Goal: Check status: Check status

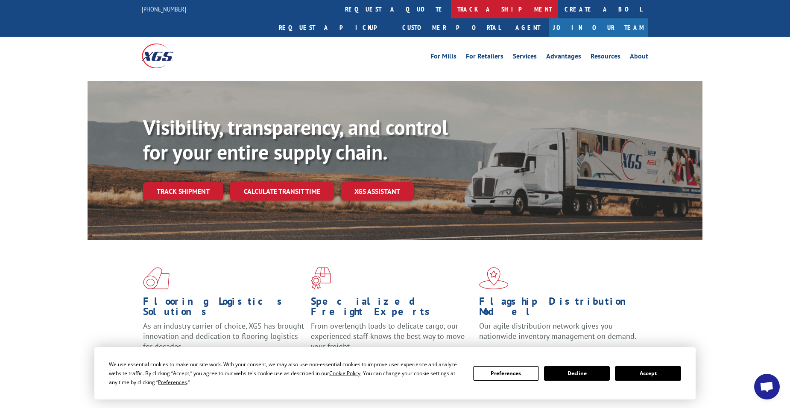
click at [451, 12] on link "track a shipment" at bounding box center [504, 9] width 107 height 18
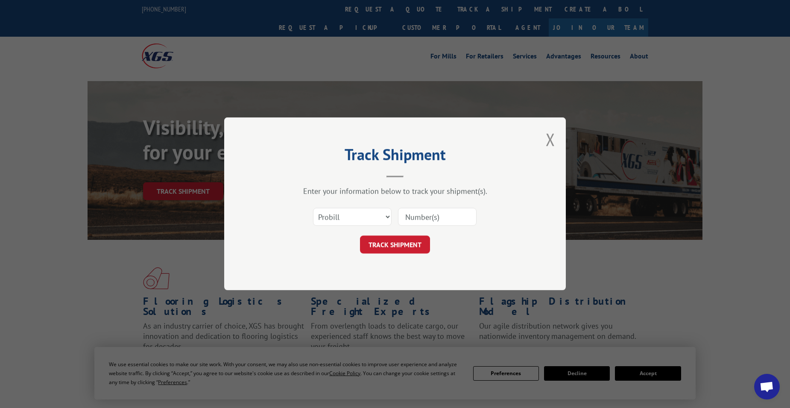
click at [416, 218] on input at bounding box center [437, 217] width 79 height 18
paste input "480926303700"
type input "480926303700"
click at [401, 250] on button "TRACK SHIPMENT" at bounding box center [395, 245] width 70 height 18
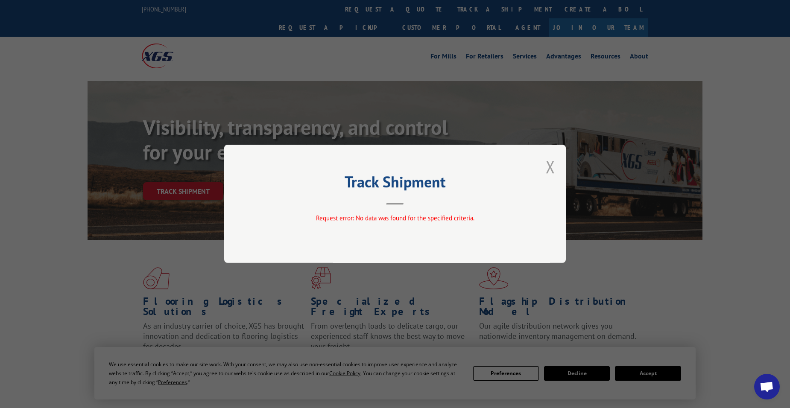
click at [553, 164] on button "Close modal" at bounding box center [550, 167] width 9 height 23
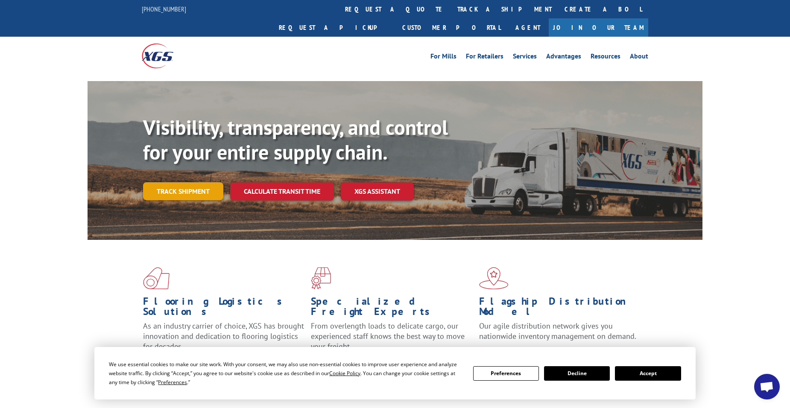
click at [189, 182] on link "Track shipment" at bounding box center [183, 191] width 80 height 18
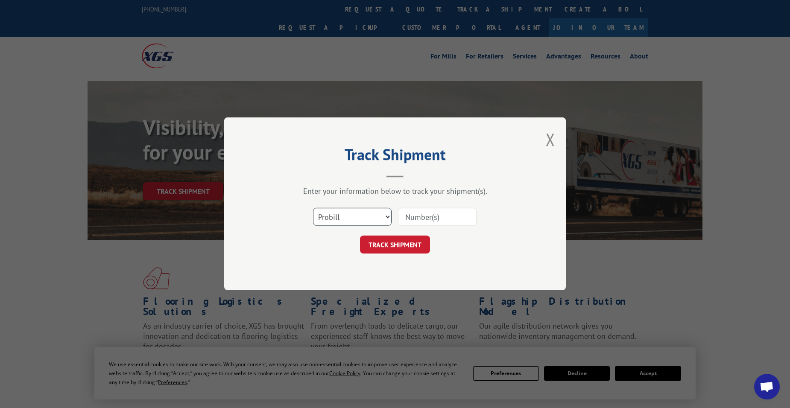
click at [348, 222] on select "Select category... Probill BOL PO" at bounding box center [352, 217] width 79 height 18
click at [313, 208] on select "Select category... Probill BOL PO" at bounding box center [352, 217] width 79 height 18
click at [360, 215] on select "Select category... Probill BOL PO" at bounding box center [352, 217] width 79 height 18
select select "po"
click at [313, 208] on select "Select category... Probill BOL PO" at bounding box center [352, 217] width 79 height 18
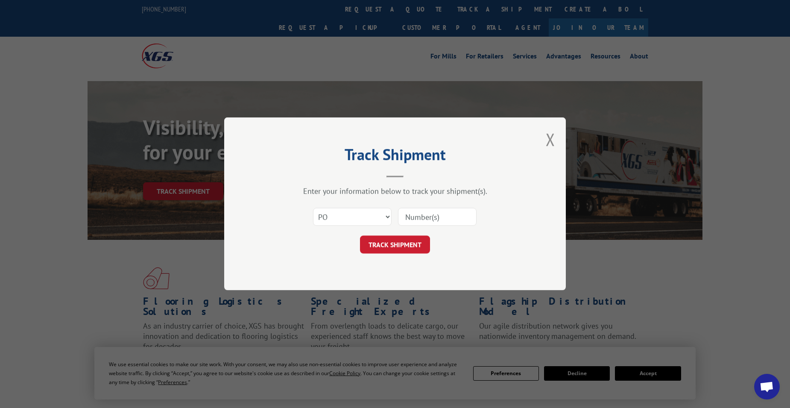
click at [423, 218] on input at bounding box center [437, 217] width 79 height 18
type input "4"
type input "PO18194"
click at [406, 237] on form "Select category... Probill BOL PO PO18194 TRACK SHIPMENT" at bounding box center [395, 228] width 256 height 51
click at [406, 238] on button "TRACK SHIPMENT" at bounding box center [395, 245] width 70 height 18
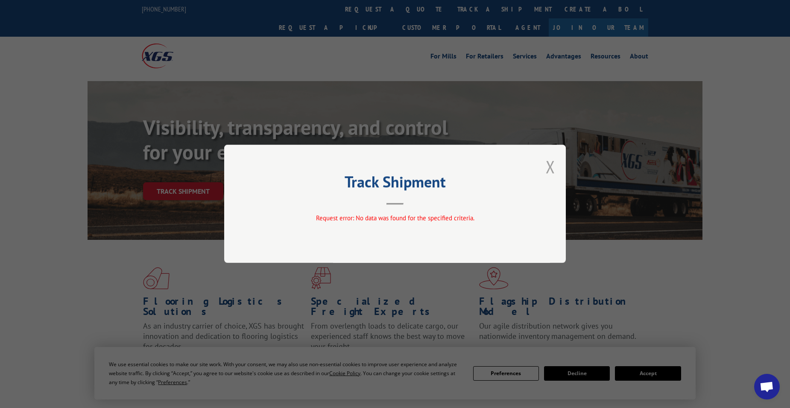
click at [548, 169] on button "Close modal" at bounding box center [550, 167] width 9 height 23
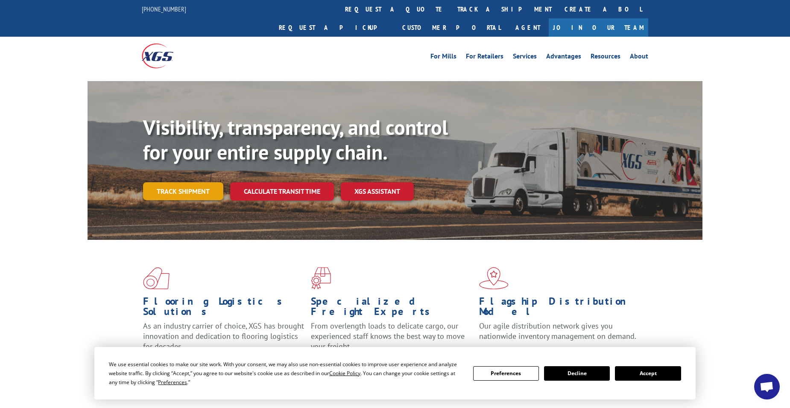
click at [201, 182] on link "Track shipment" at bounding box center [183, 191] width 80 height 18
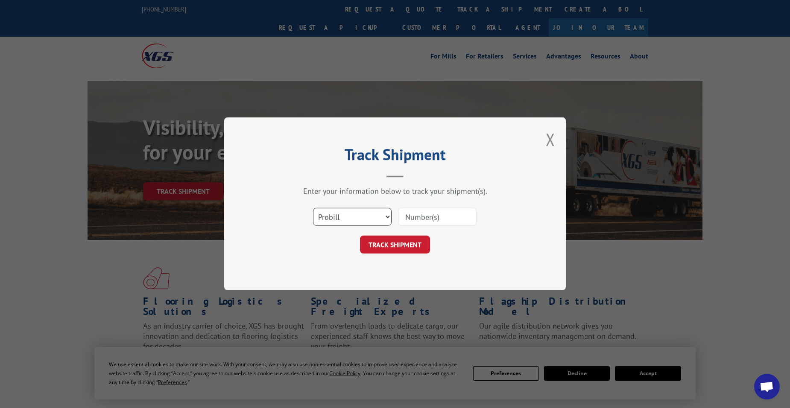
click at [361, 219] on select "Select category... Probill BOL PO" at bounding box center [352, 217] width 79 height 18
select select "bol"
click at [313, 208] on select "Select category... Probill BOL PO" at bounding box center [352, 217] width 79 height 18
click at [425, 220] on input at bounding box center [437, 217] width 79 height 18
paste input "480926303700"
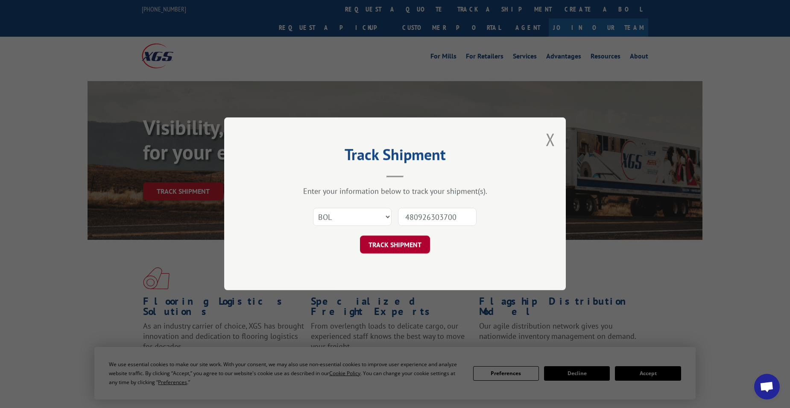
type input "480926303700"
click at [411, 247] on button "TRACK SHIPMENT" at bounding box center [395, 245] width 70 height 18
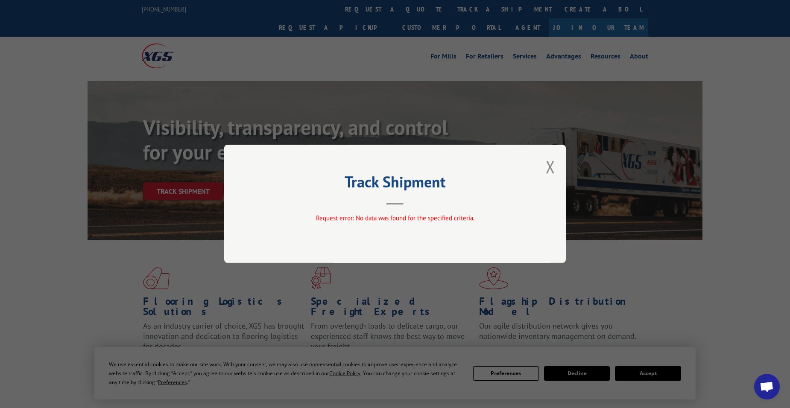
click at [555, 166] on button "Close modal" at bounding box center [550, 167] width 9 height 23
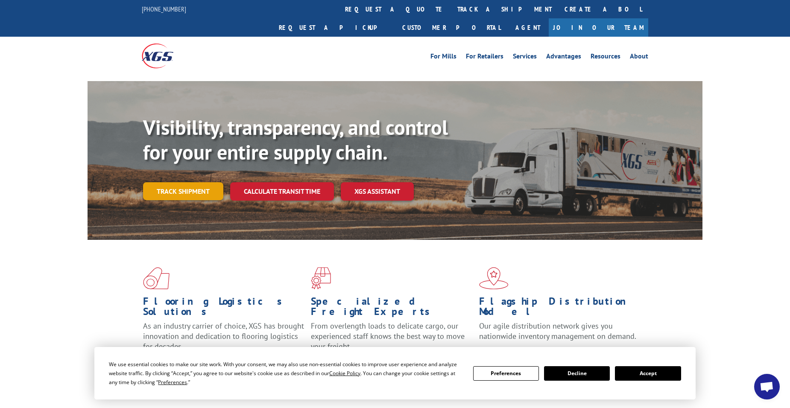
click at [196, 182] on link "Track shipment" at bounding box center [183, 191] width 80 height 18
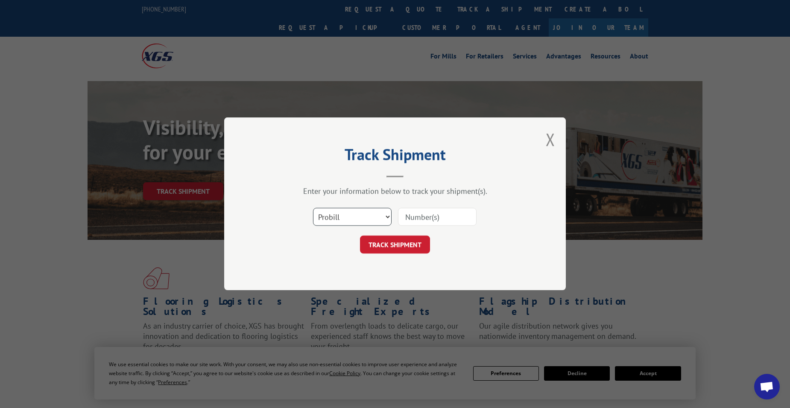
click at [372, 218] on select "Select category... Probill BOL PO" at bounding box center [352, 217] width 79 height 18
click at [426, 223] on input at bounding box center [437, 217] width 79 height 18
paste input "94665423"
type input "94665423"
click at [405, 244] on button "TRACK SHIPMENT" at bounding box center [395, 245] width 70 height 18
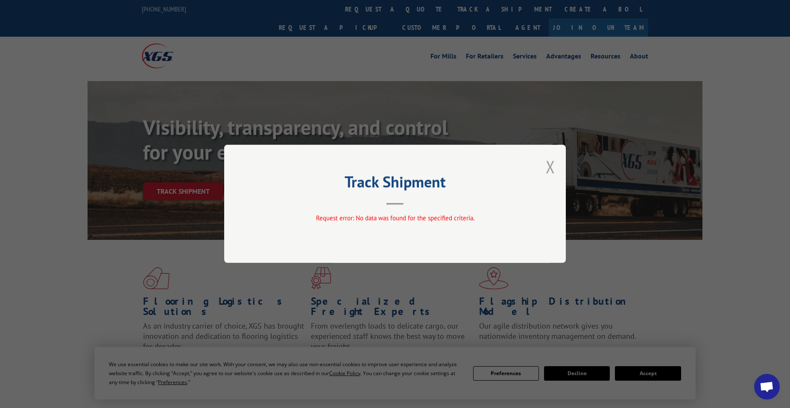
click at [555, 164] on button "Close modal" at bounding box center [550, 167] width 9 height 23
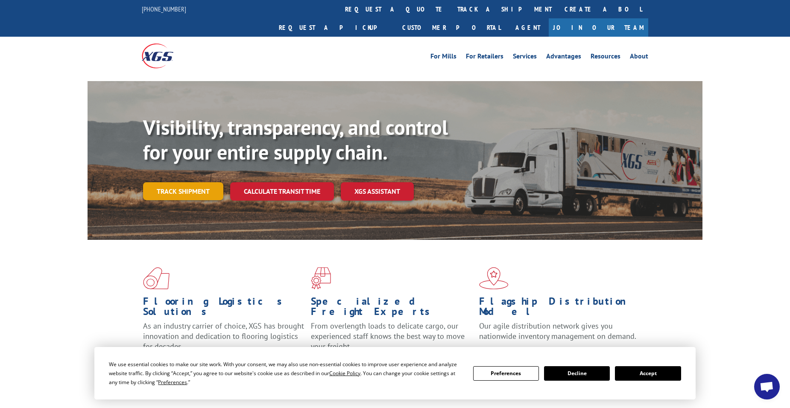
click at [200, 182] on link "Track shipment" at bounding box center [183, 191] width 80 height 18
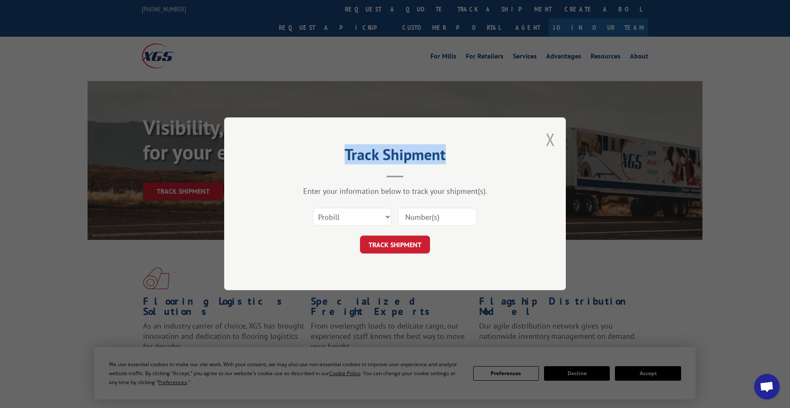
click at [553, 140] on div "Track Shipment Enter your information below to track your shipment(s). Select c…" at bounding box center [395, 203] width 342 height 173
click at [551, 137] on button "Close modal" at bounding box center [550, 139] width 9 height 23
